Goal: Task Accomplishment & Management: Manage account settings

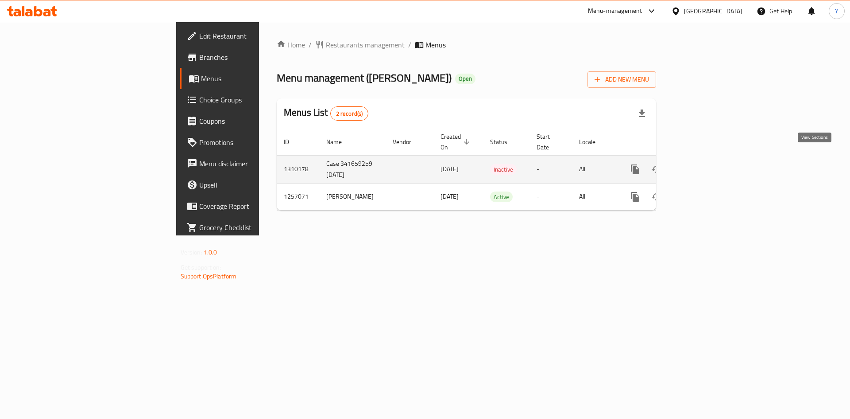
click at [705, 164] on icon "enhanced table" at bounding box center [699, 169] width 11 height 11
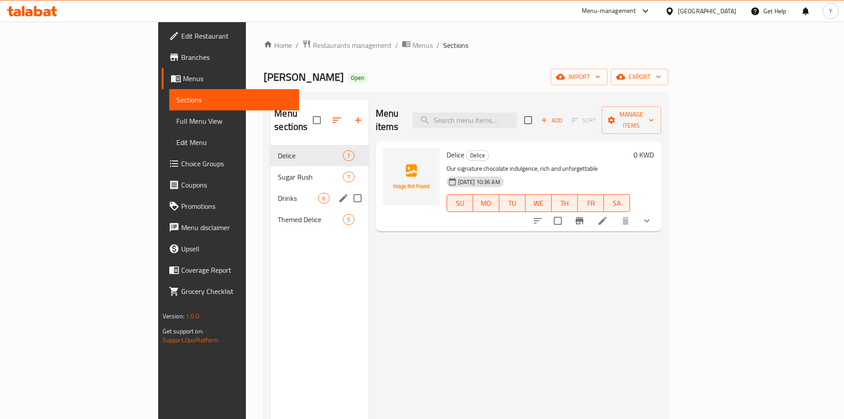
click at [271, 191] on div "Drinks 6" at bounding box center [319, 197] width 97 height 21
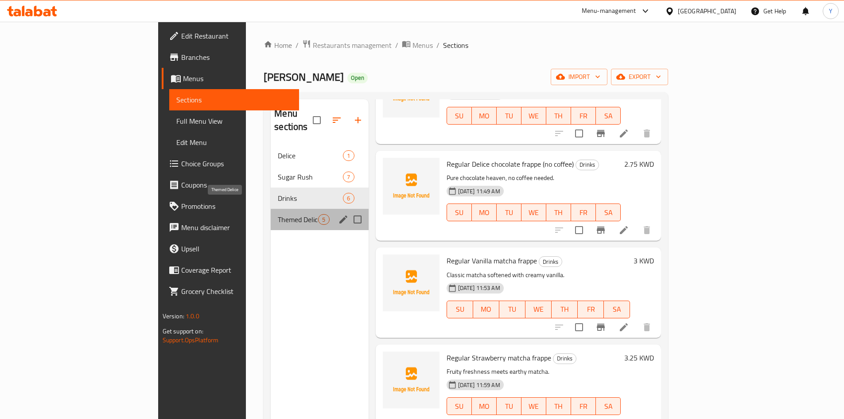
click at [278, 214] on span "Themed Delice" at bounding box center [298, 219] width 40 height 11
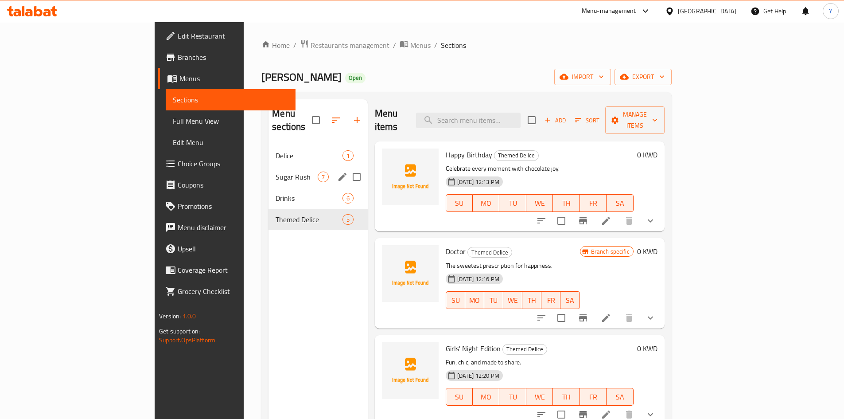
click at [268, 171] on div "Sugar Rush 7" at bounding box center [317, 176] width 99 height 21
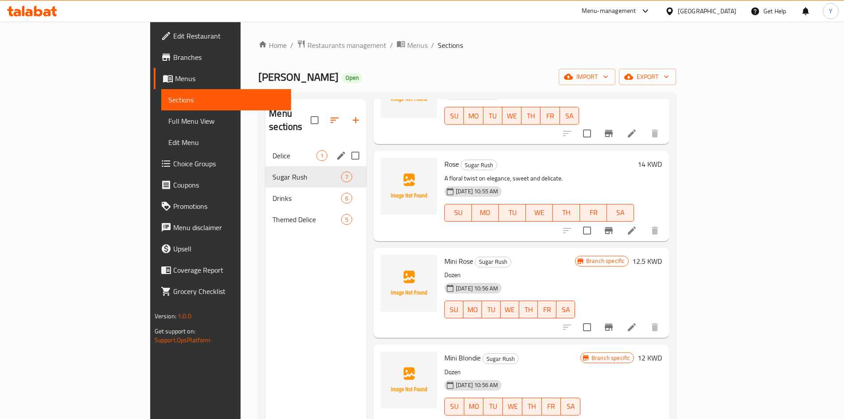
click at [265, 148] on div "Delice 1" at bounding box center [315, 155] width 101 height 21
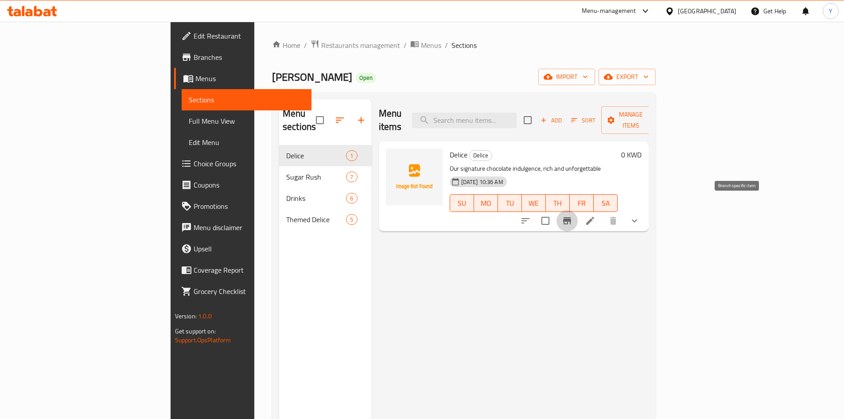
click at [572, 215] on icon "Branch-specific-item" at bounding box center [567, 220] width 11 height 11
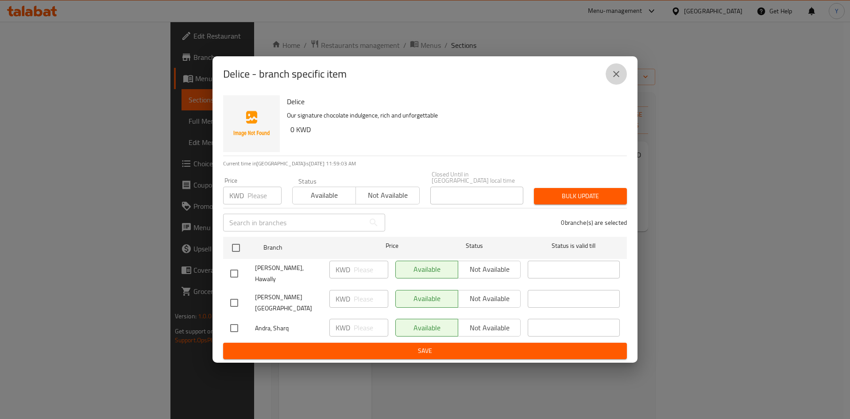
click at [618, 79] on icon "close" at bounding box center [616, 74] width 11 height 11
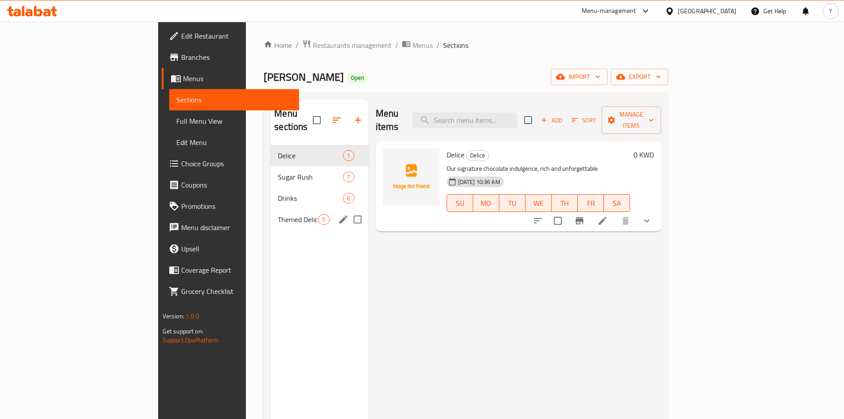
click at [271, 212] on div "Themed Delice 5" at bounding box center [319, 219] width 97 height 21
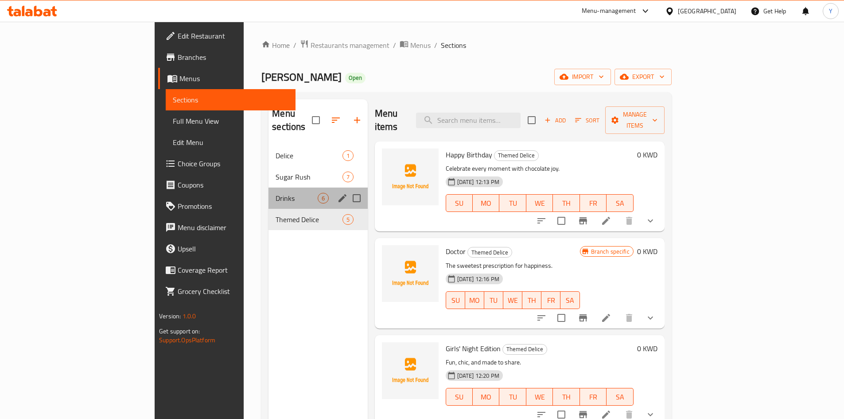
click at [268, 190] on div "Drinks 6" at bounding box center [317, 197] width 99 height 21
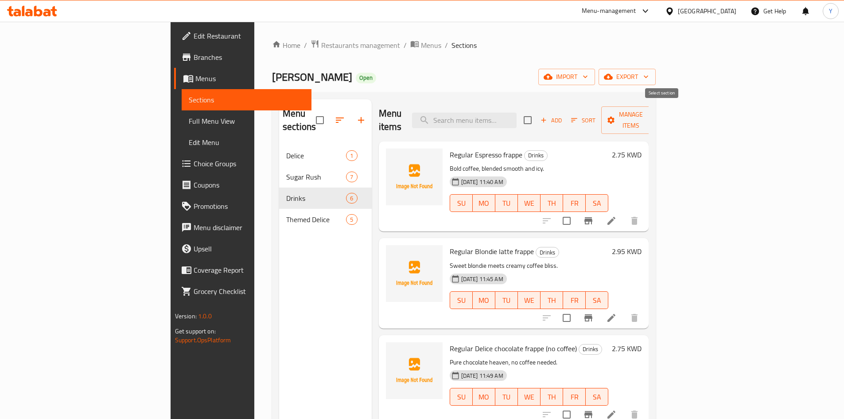
click at [537, 120] on input "checkbox" at bounding box center [527, 120] width 19 height 19
checkbox input "true"
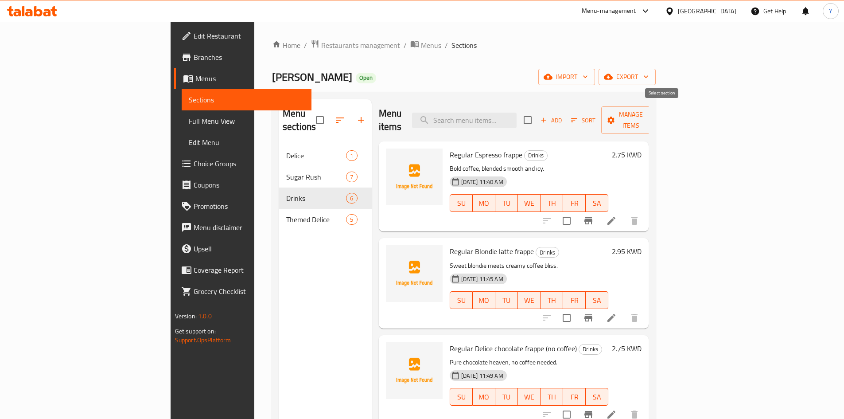
checkbox input "true"
click at [653, 115] on span "Manage items" at bounding box center [630, 120] width 45 height 22
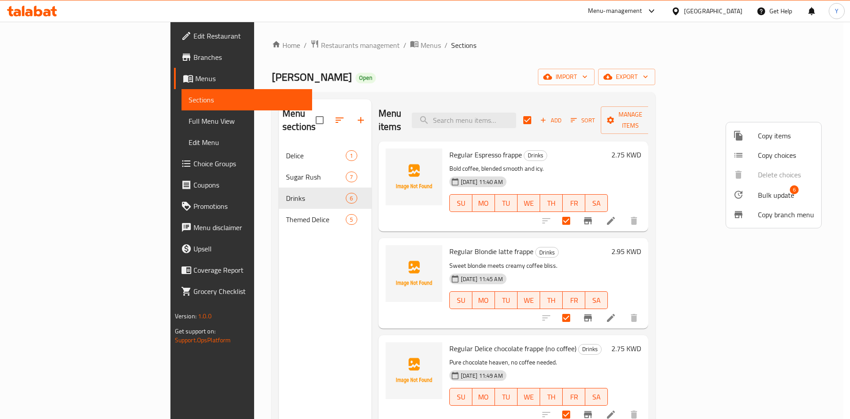
click at [698, 178] on div at bounding box center [425, 209] width 850 height 419
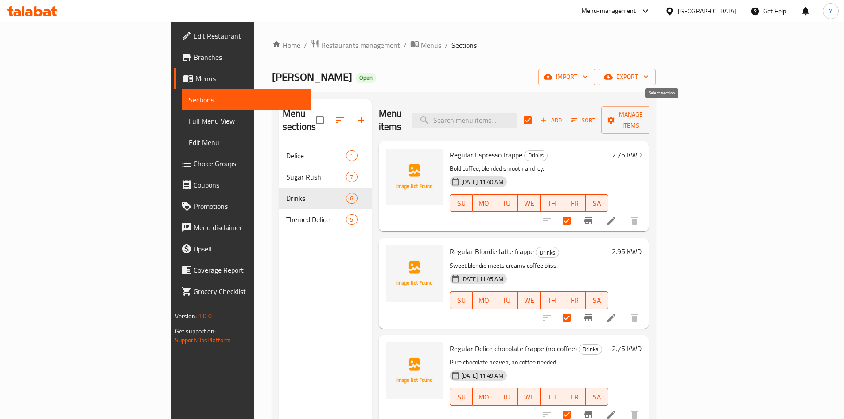
click at [537, 113] on input "checkbox" at bounding box center [527, 120] width 19 height 19
checkbox input "false"
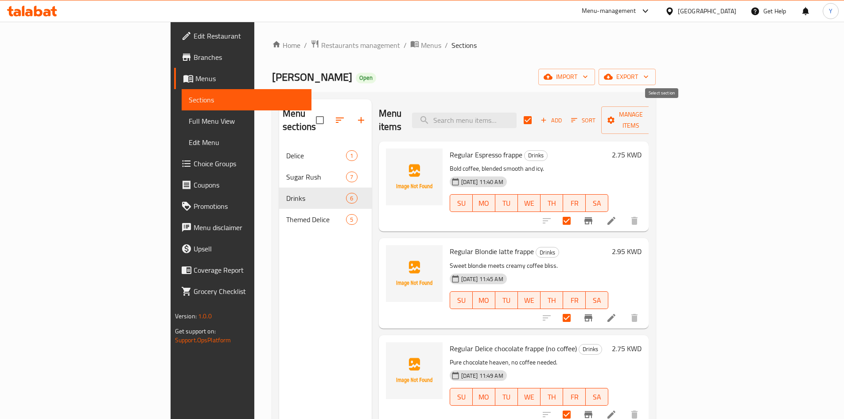
checkbox input "false"
click at [655, 84] on button "export" at bounding box center [626, 77] width 57 height 16
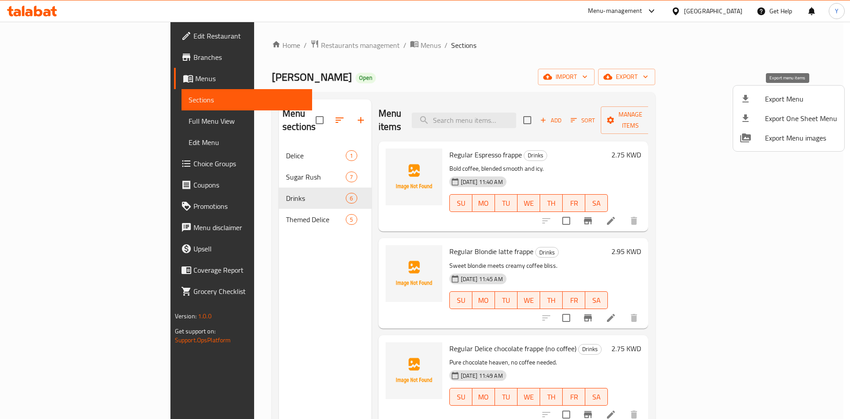
click at [794, 97] on span "Export Menu" at bounding box center [801, 98] width 72 height 11
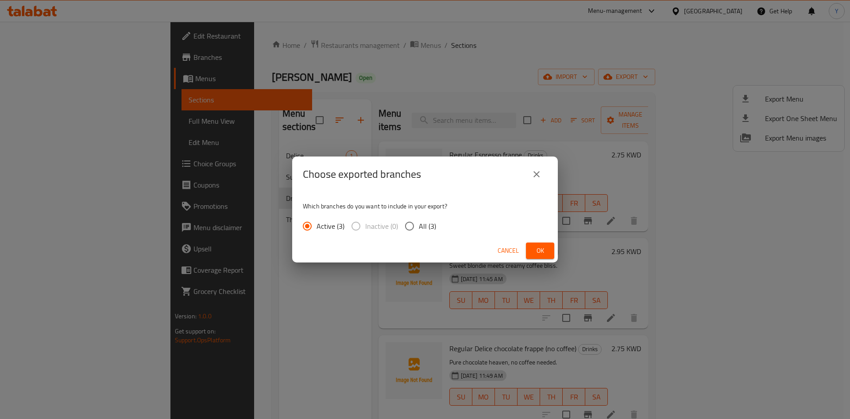
drag, startPoint x: 419, startPoint y: 235, endPoint x: 446, endPoint y: 235, distance: 27.0
click at [419, 235] on label "All (3)" at bounding box center [418, 226] width 36 height 19
click at [419, 235] on input "All (3)" at bounding box center [409, 226] width 19 height 19
radio input "true"
click at [529, 251] on button "Ok" at bounding box center [540, 250] width 28 height 16
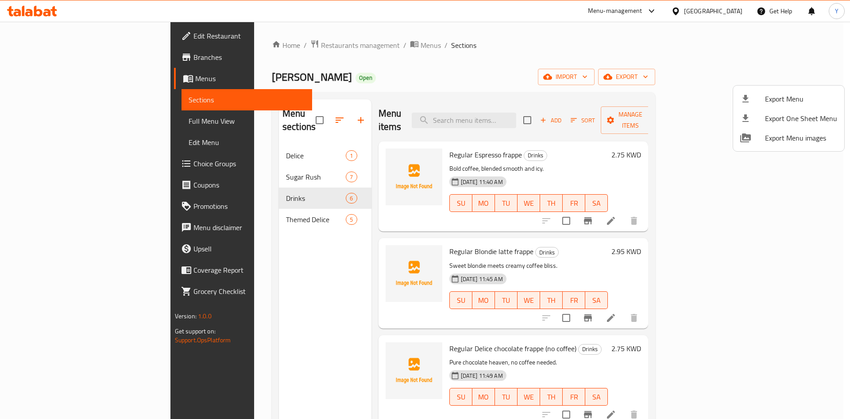
click at [538, 161] on div at bounding box center [425, 209] width 850 height 419
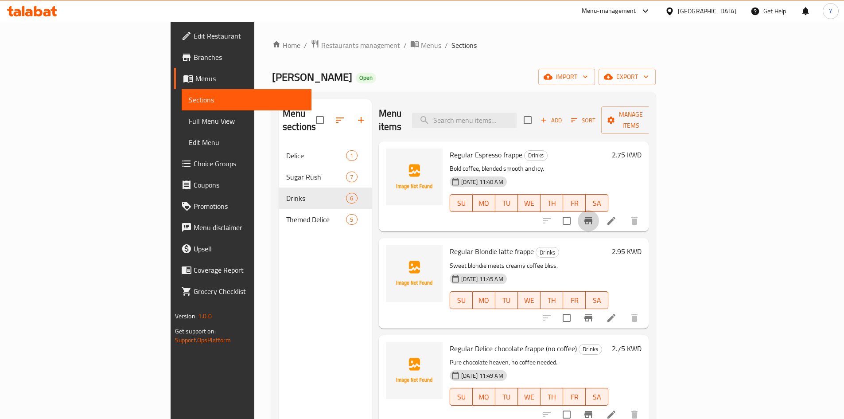
click at [592, 217] on icon "Branch-specific-item" at bounding box center [588, 220] width 8 height 7
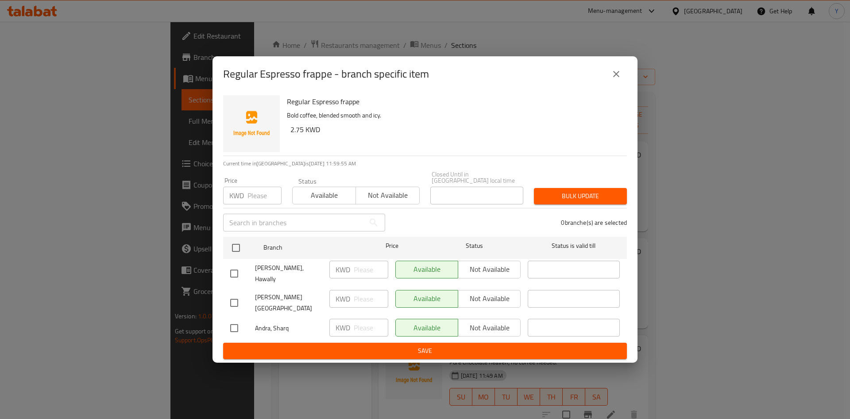
click at [233, 280] on input "checkbox" at bounding box center [234, 273] width 19 height 19
checkbox input "true"
click at [465, 275] on span "Not available" at bounding box center [489, 269] width 55 height 13
click at [460, 332] on ul "Branch Price Status Status is valid till [PERSON_NAME], Hawally KWD ​ Available…" at bounding box center [425, 288] width 404 height 110
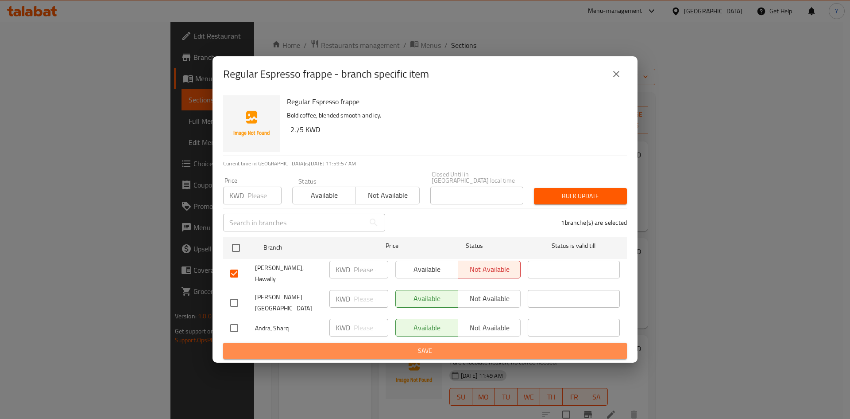
click at [458, 345] on span "Save" at bounding box center [425, 350] width 390 height 11
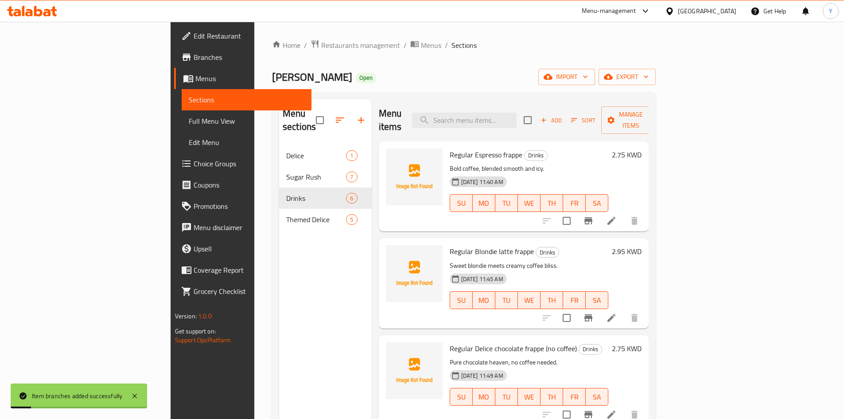
click at [599, 311] on button "Branch-specific-item" at bounding box center [587, 317] width 21 height 21
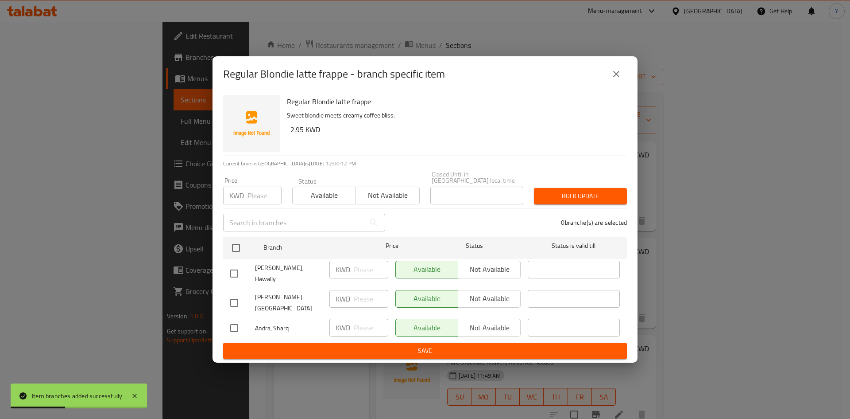
click at [227, 277] on input "checkbox" at bounding box center [234, 273] width 19 height 19
checkbox input "true"
click at [488, 272] on span "Not available" at bounding box center [489, 269] width 55 height 13
click at [443, 345] on span "Save" at bounding box center [425, 350] width 390 height 11
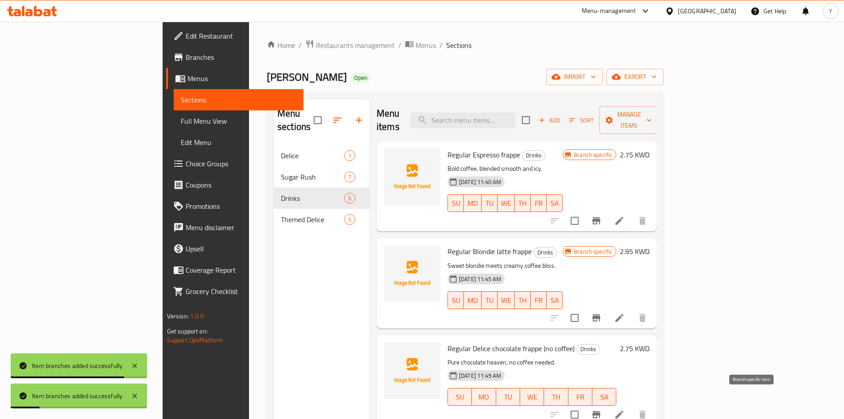
click at [607, 403] on button "Branch-specific-item" at bounding box center [595, 413] width 21 height 21
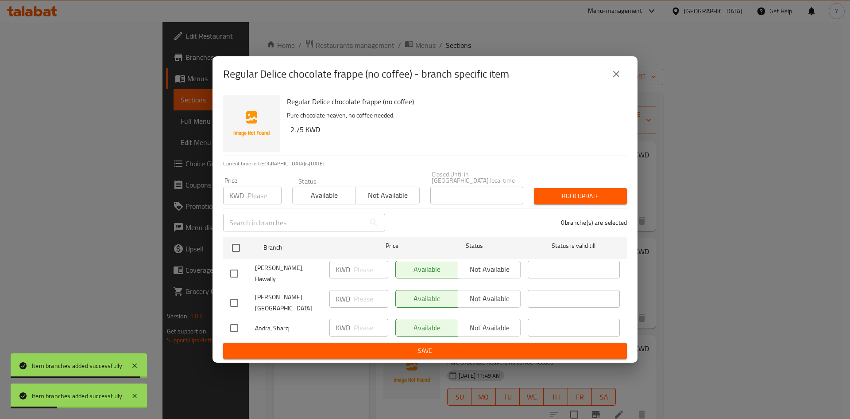
click at [237, 272] on input "checkbox" at bounding box center [234, 273] width 19 height 19
checkbox input "true"
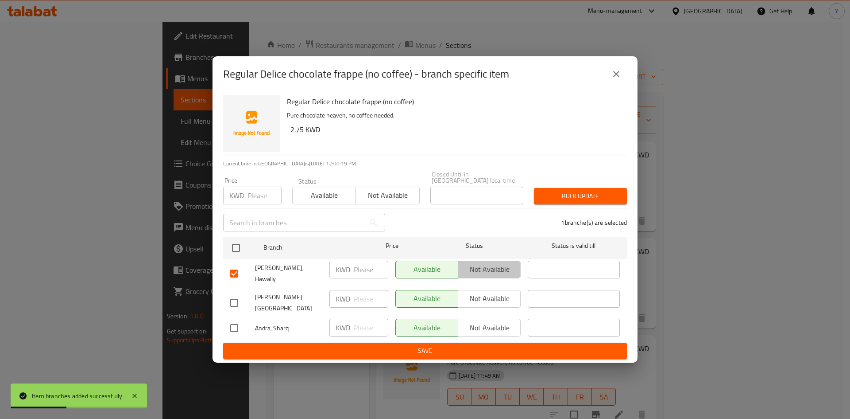
click at [510, 275] on span "Not available" at bounding box center [489, 269] width 55 height 13
click at [486, 345] on span "Save" at bounding box center [425, 350] width 390 height 11
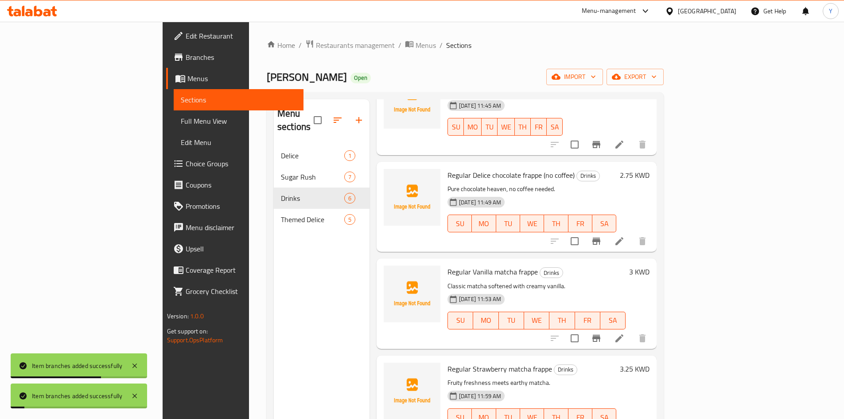
scroll to position [177, 0]
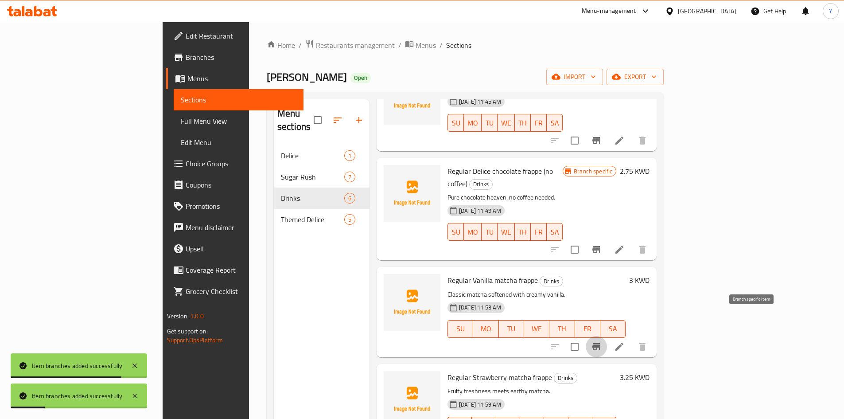
click at [601, 341] on icon "Branch-specific-item" at bounding box center [596, 346] width 11 height 11
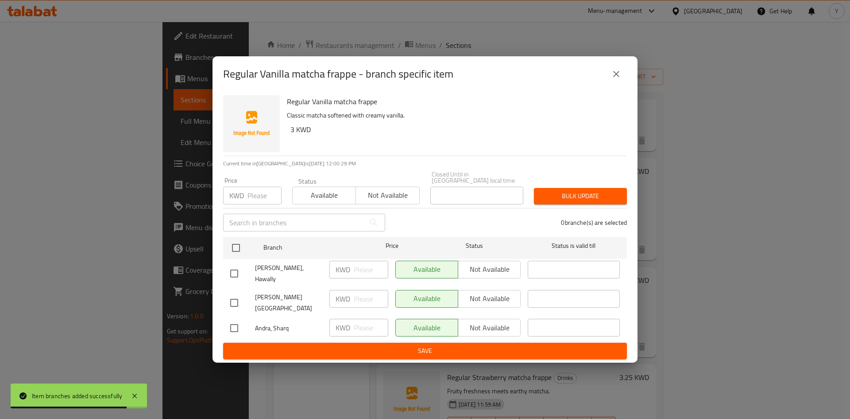
click at [235, 271] on input "checkbox" at bounding box center [234, 273] width 19 height 19
checkbox input "true"
click at [502, 273] on span "Not available" at bounding box center [489, 269] width 55 height 13
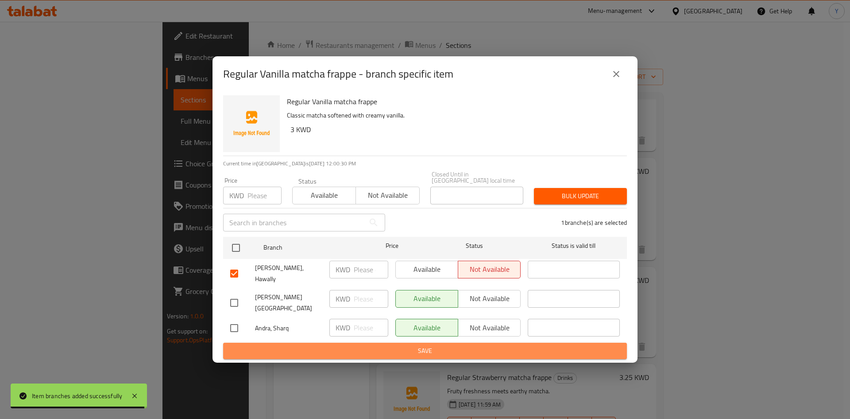
click at [496, 345] on span "Save" at bounding box center [425, 350] width 390 height 11
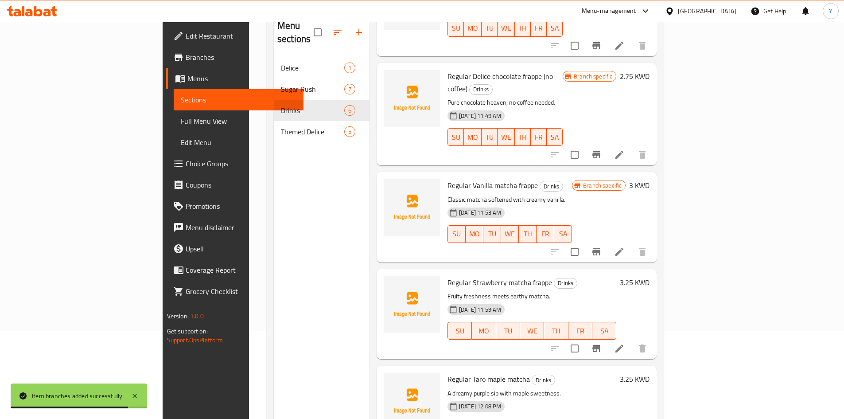
scroll to position [89, 0]
click at [601, 342] on icon "Branch-specific-item" at bounding box center [596, 347] width 11 height 11
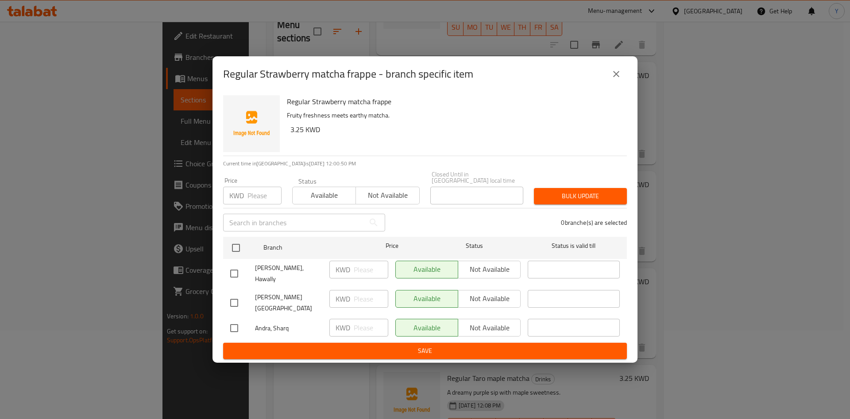
click at [239, 278] on input "checkbox" at bounding box center [234, 273] width 19 height 19
checkbox input "true"
click at [518, 275] on button "Not available" at bounding box center [489, 269] width 63 height 18
click at [511, 345] on span "Save" at bounding box center [425, 350] width 390 height 11
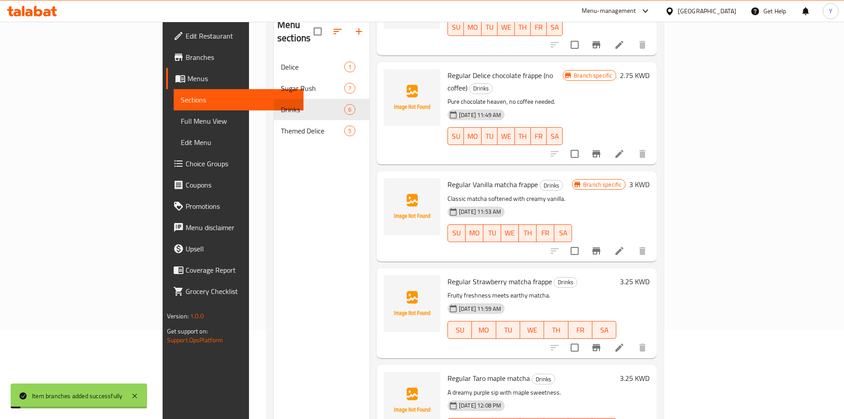
scroll to position [124, 0]
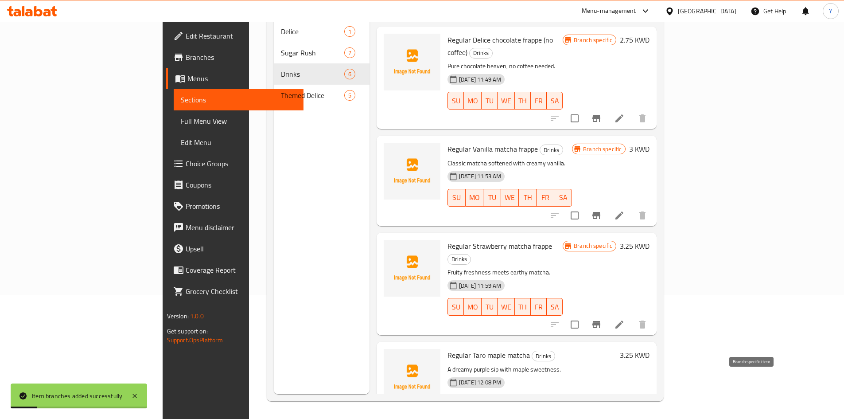
click at [607, 411] on button "Branch-specific-item" at bounding box center [595, 421] width 21 height 21
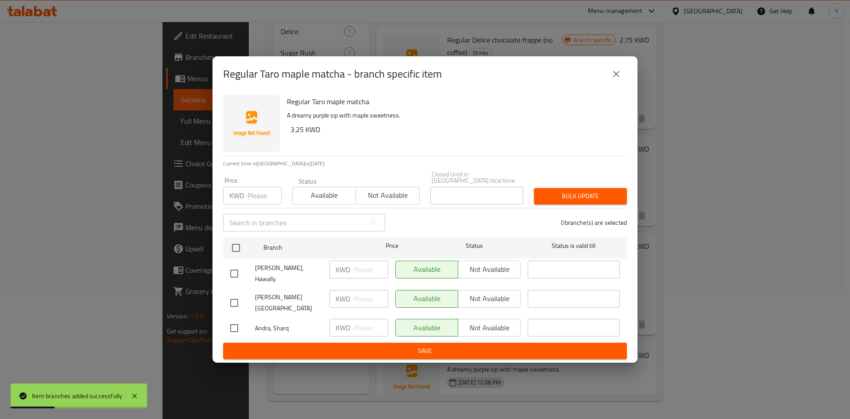
click at [245, 274] on div at bounding box center [242, 273] width 25 height 19
click at [242, 274] on input "checkbox" at bounding box center [234, 273] width 19 height 19
checkbox input "true"
click at [472, 269] on span "Not available" at bounding box center [489, 269] width 55 height 13
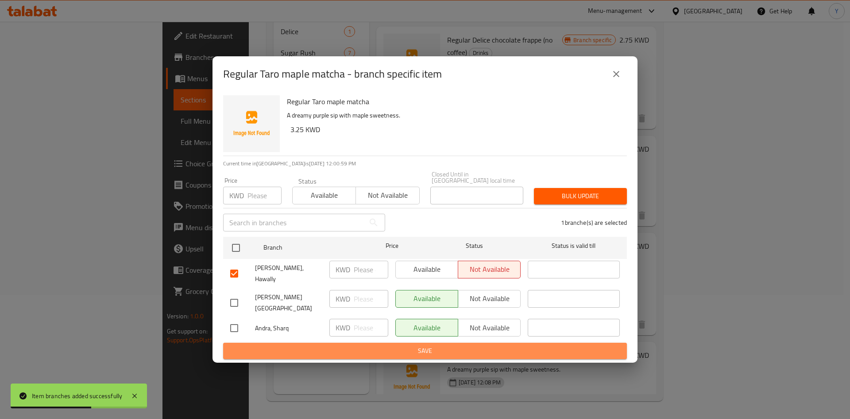
click at [442, 342] on button "Save" at bounding box center [425, 350] width 404 height 16
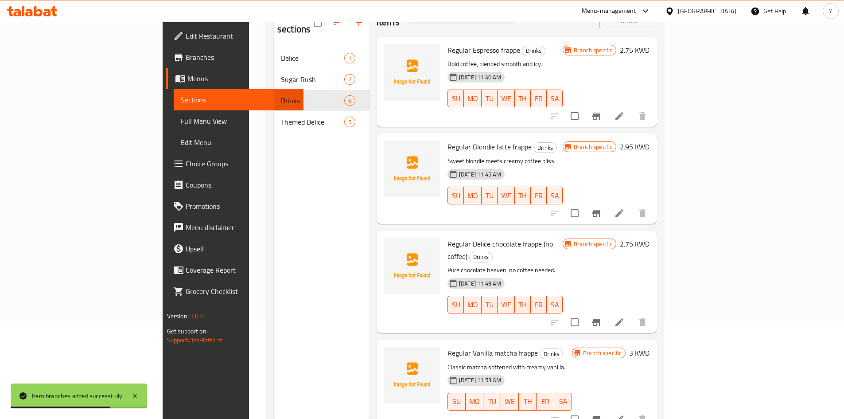
scroll to position [0, 0]
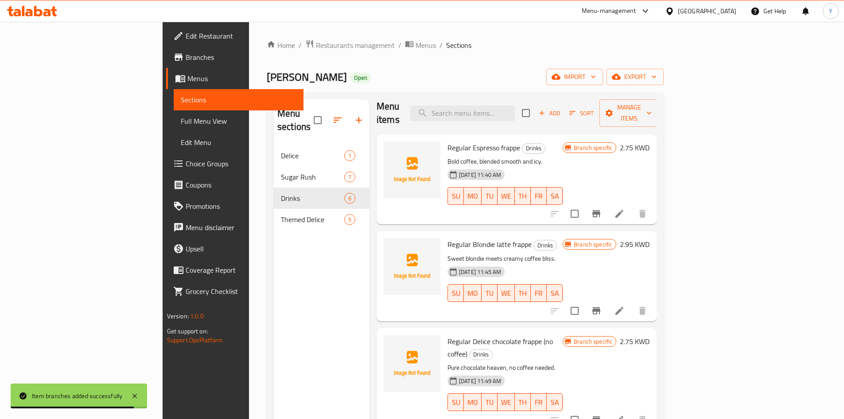
click at [274, 141] on nav "Delice 1 Sugar Rush 7 Drinks 6 Themed Delice 5" at bounding box center [322, 187] width 96 height 92
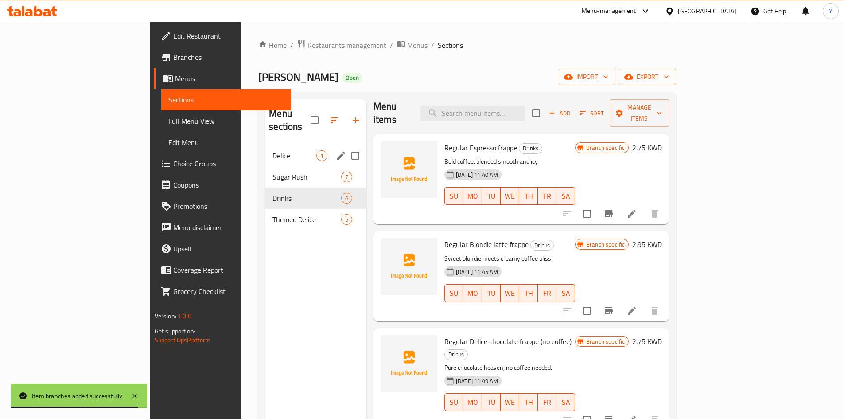
click at [265, 145] on div "Delice 1" at bounding box center [315, 155] width 101 height 21
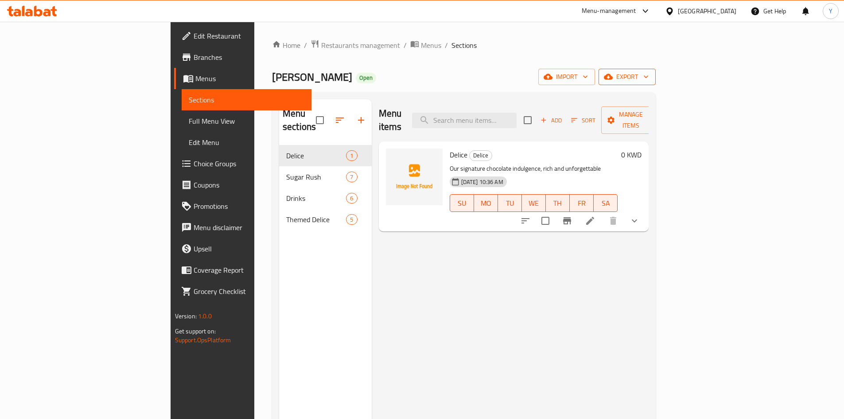
click at [648, 77] on span "export" at bounding box center [626, 76] width 43 height 11
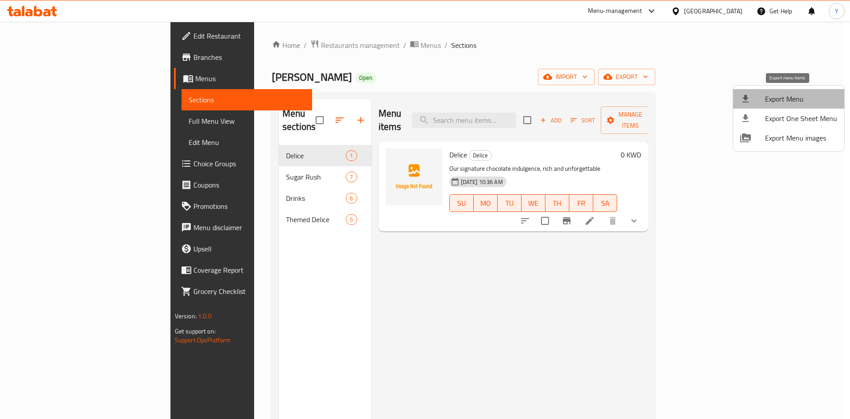
click at [794, 94] on span "Export Menu" at bounding box center [801, 98] width 72 height 11
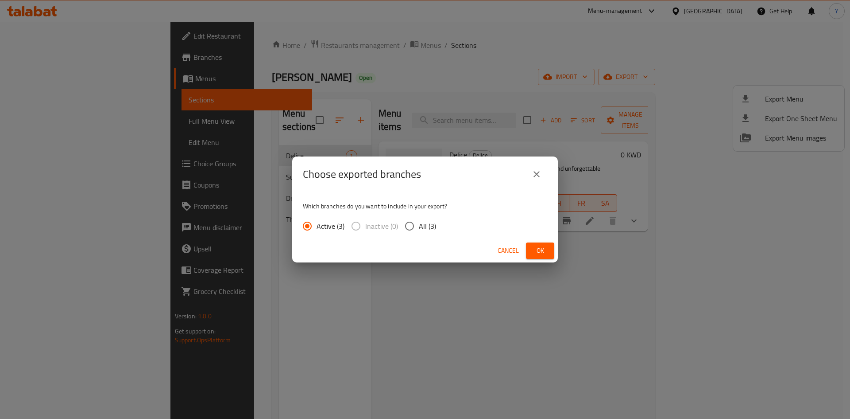
click at [413, 225] on input "All (3)" at bounding box center [409, 226] width 19 height 19
radio input "true"
click at [526, 245] on button "Ok" at bounding box center [540, 250] width 28 height 16
